Goal: Navigation & Orientation: Find specific page/section

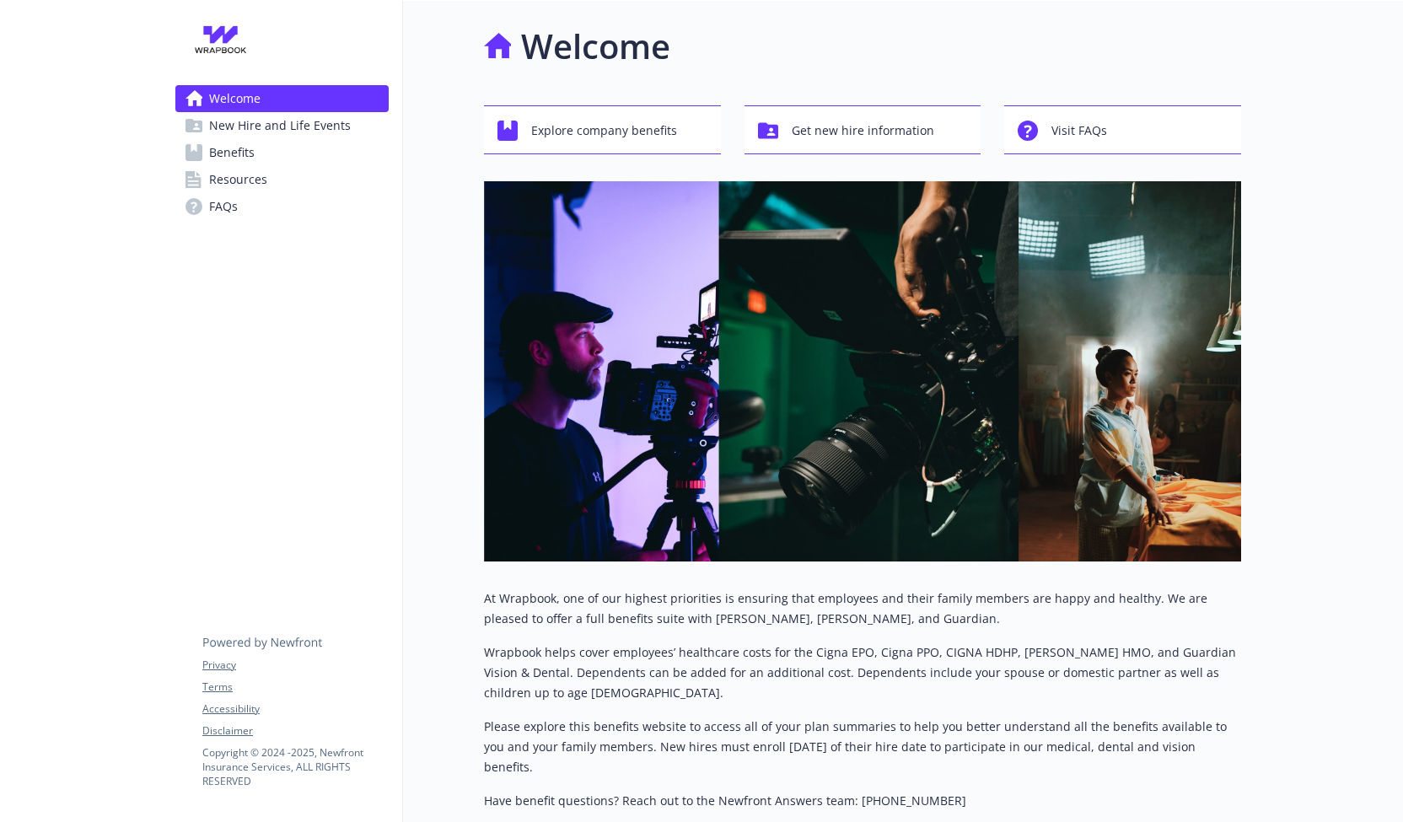
drag, startPoint x: 1338, startPoint y: 0, endPoint x: 1008, endPoint y: 37, distance: 331.7
click at [1008, 37] on div "Welcome" at bounding box center [862, 46] width 757 height 51
